Goal: Task Accomplishment & Management: Complete application form

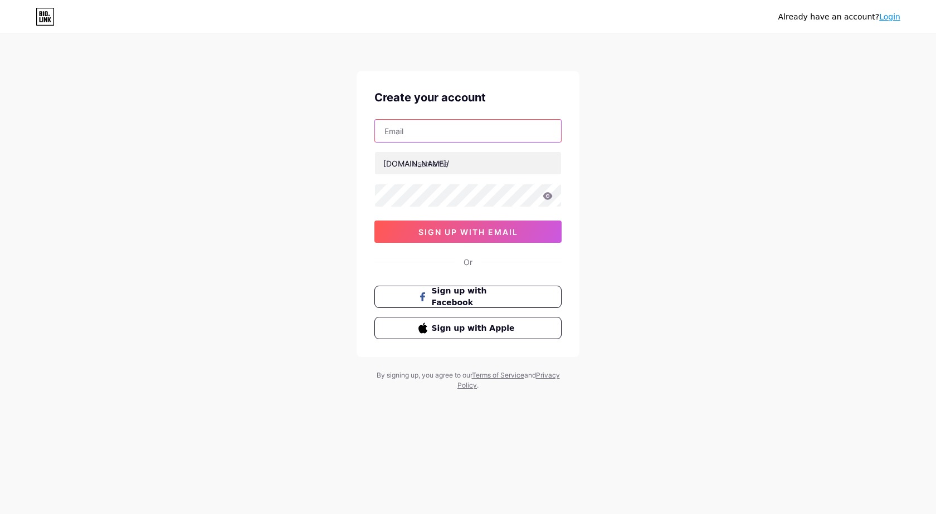
click at [423, 120] on input "text" at bounding box center [468, 131] width 186 height 22
paste input "[EMAIL_ADDRESS][DOMAIN_NAME]"
type input "[EMAIL_ADDRESS][DOMAIN_NAME]"
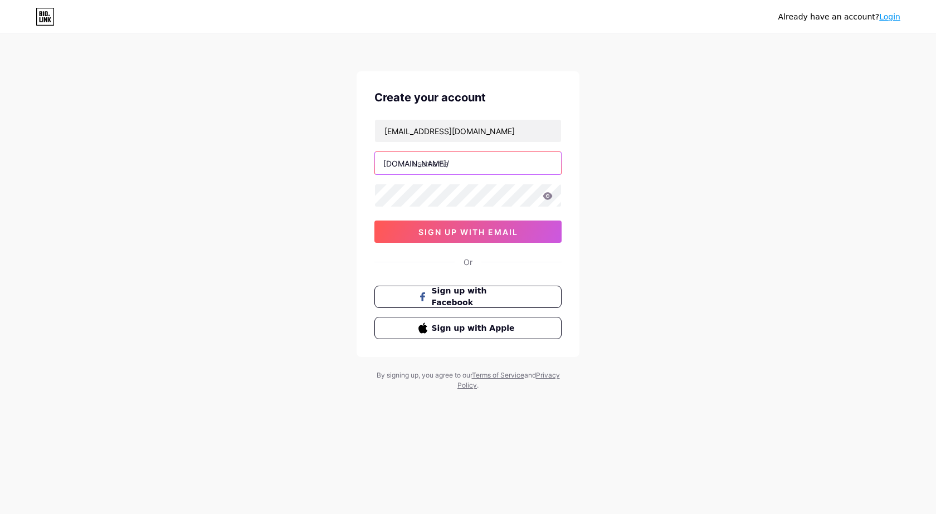
paste input "mobileswholesale"
type input "mobileswholesale"
click at [505, 230] on span "sign up with email" at bounding box center [468, 231] width 100 height 9
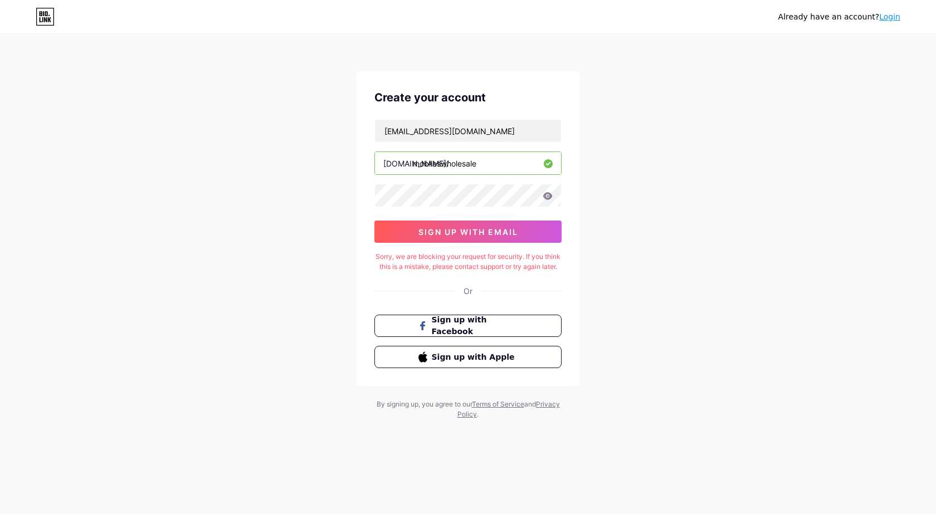
click at [510, 243] on div "Create your account [EMAIL_ADDRESS][DOMAIN_NAME] [DOMAIN_NAME]/ mobileswholesal…" at bounding box center [467, 228] width 223 height 315
click at [548, 194] on icon at bounding box center [547, 196] width 10 height 8
click at [546, 198] on icon at bounding box center [547, 195] width 9 height 7
click at [518, 237] on button "sign up with email" at bounding box center [467, 232] width 187 height 22
click at [409, 228] on button "sign up with email" at bounding box center [467, 232] width 187 height 22
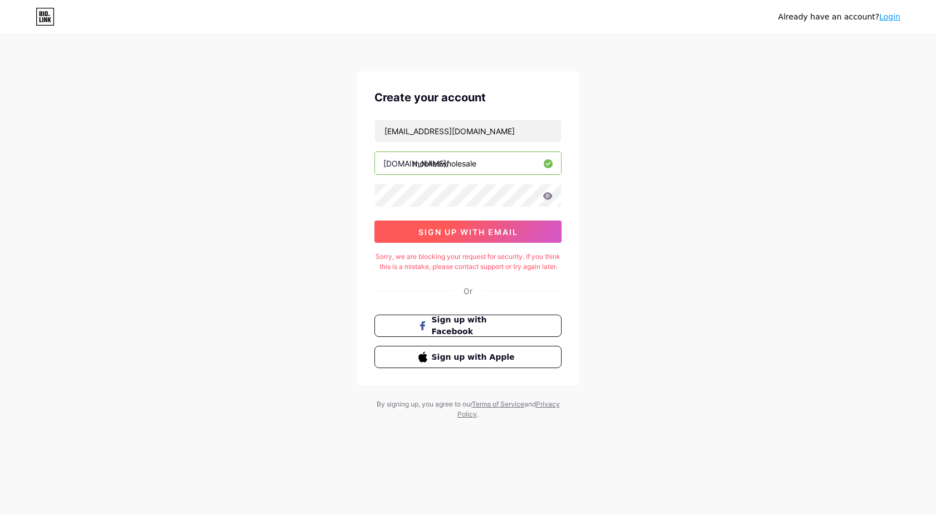
click at [409, 228] on button "sign up with email" at bounding box center [467, 232] width 187 height 22
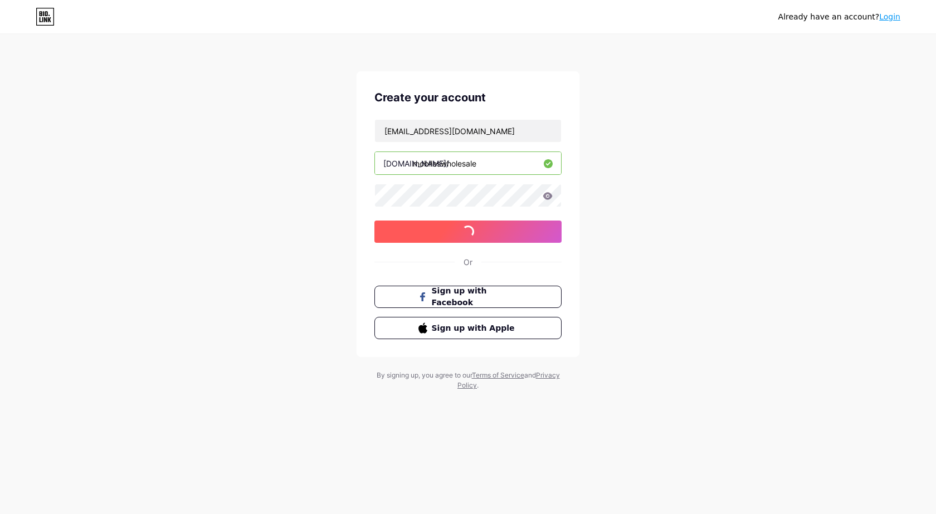
click at [409, 228] on button "sign up with email" at bounding box center [467, 232] width 187 height 22
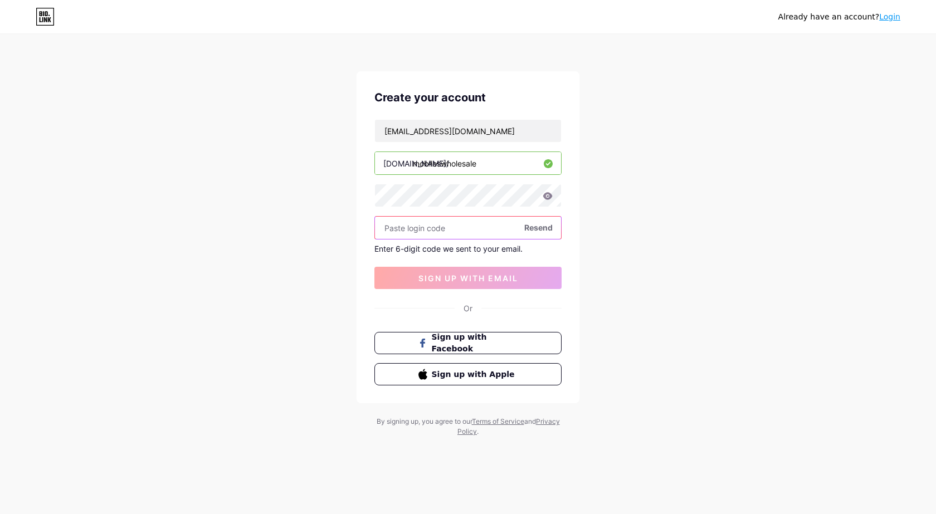
paste input "456618"
type input "456618"
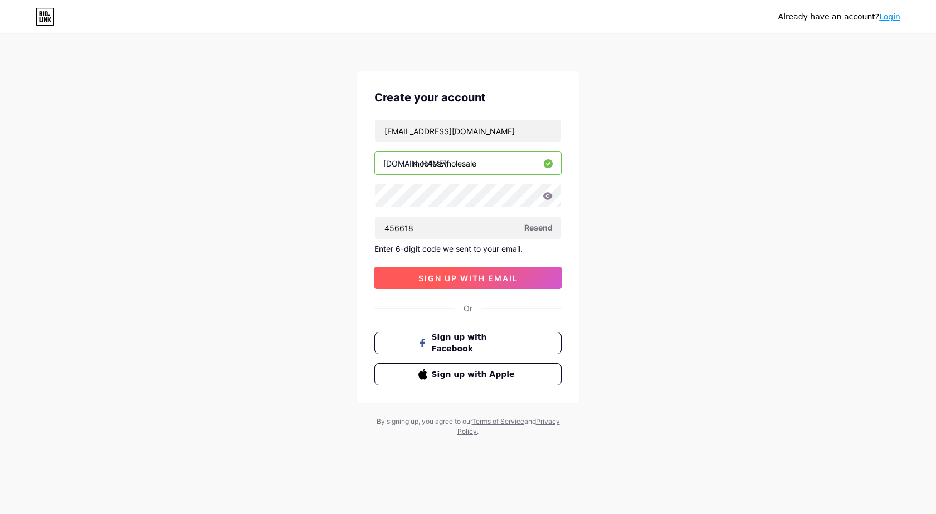
click at [461, 270] on button "sign up with email" at bounding box center [467, 278] width 187 height 22
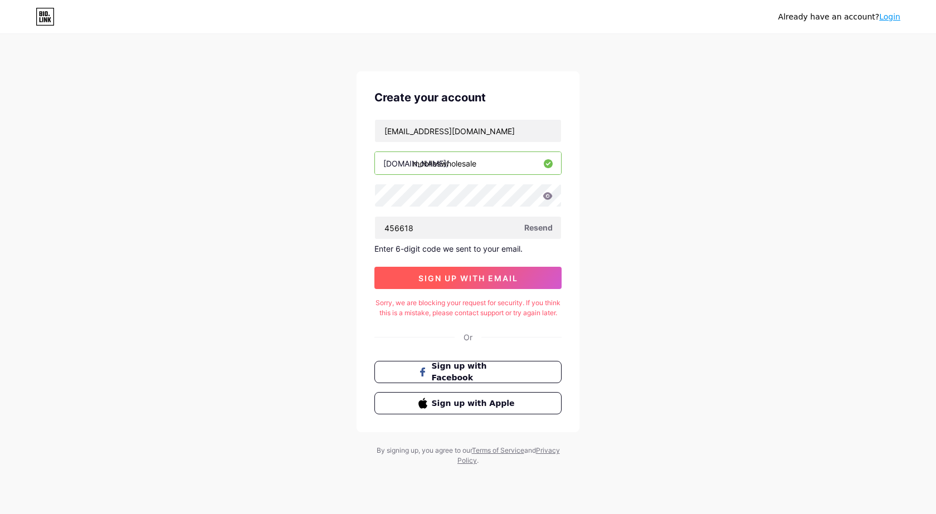
click at [461, 275] on span "sign up with email" at bounding box center [468, 277] width 100 height 9
